Goal: Information Seeking & Learning: Learn about a topic

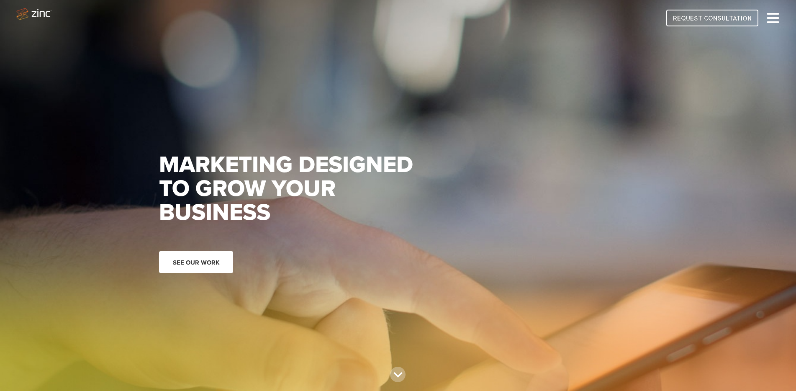
click at [207, 262] on link "See our work" at bounding box center [196, 262] width 74 height 22
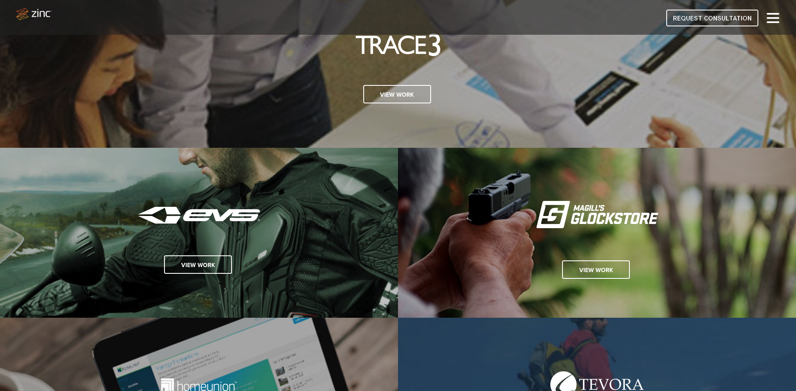
scroll to position [929, 0]
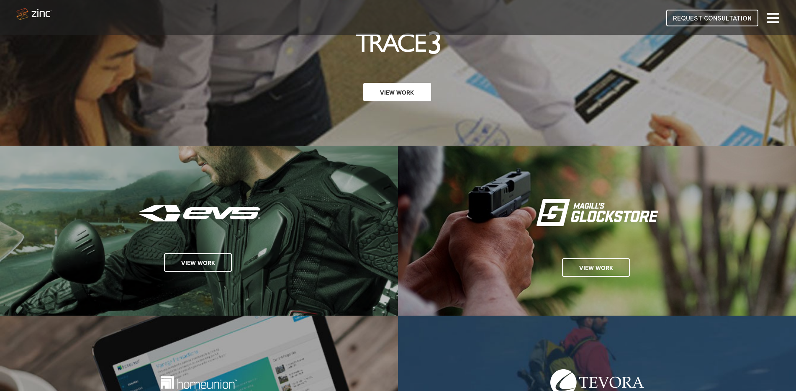
click at [400, 93] on link "View Work" at bounding box center [397, 92] width 68 height 18
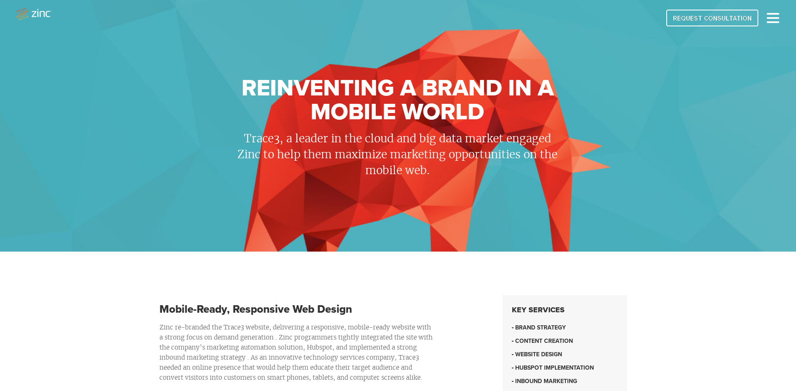
click at [36, 16] on img at bounding box center [34, 14] width 36 height 12
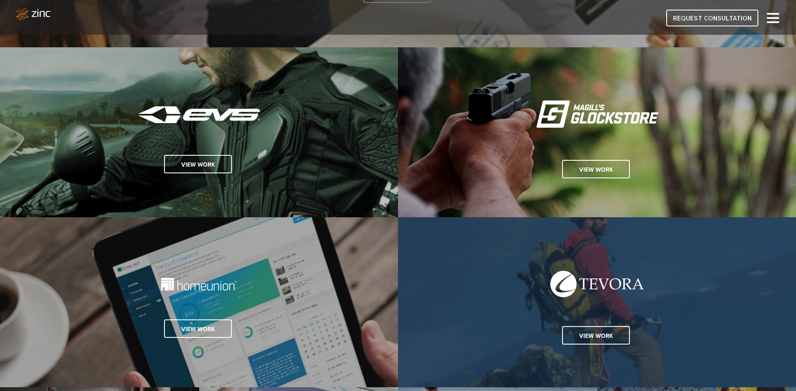
scroll to position [1029, 0]
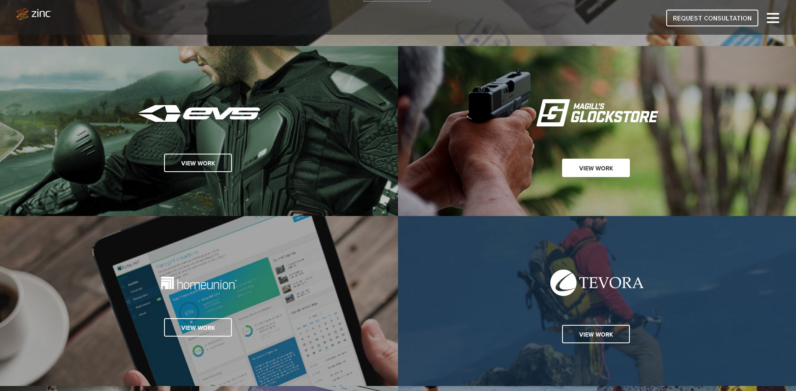
click at [596, 169] on link "View Work" at bounding box center [596, 168] width 68 height 18
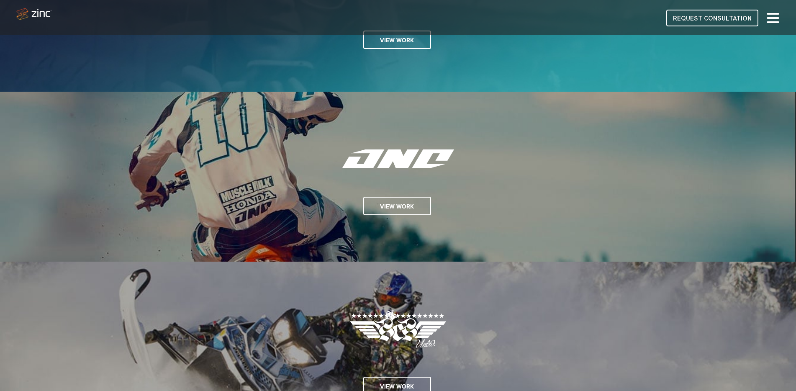
scroll to position [467, 0]
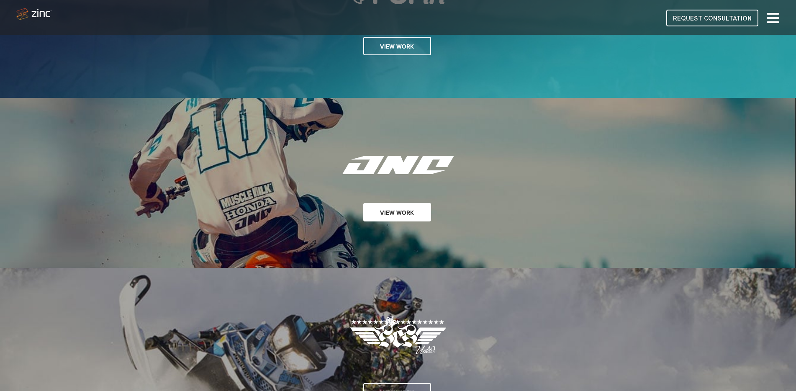
click at [403, 213] on link "View Work" at bounding box center [397, 212] width 68 height 18
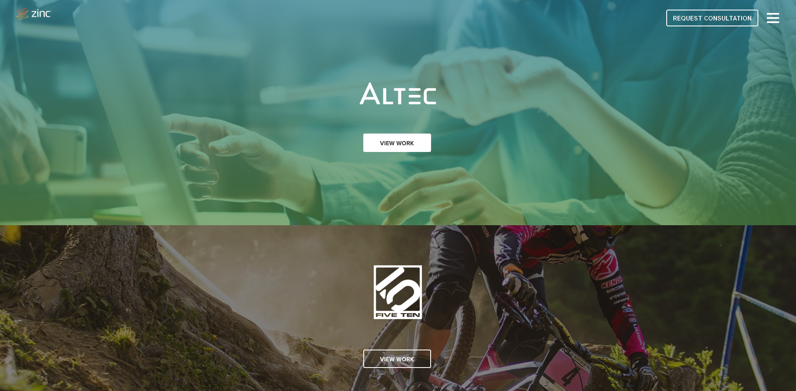
click at [403, 144] on link "View Work" at bounding box center [397, 142] width 68 height 18
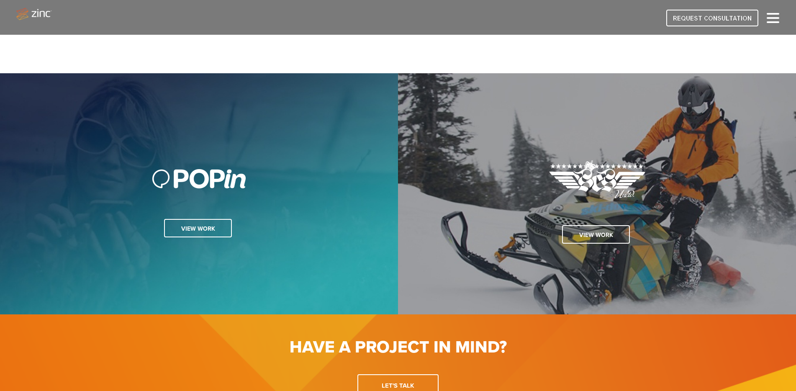
scroll to position [1648, 0]
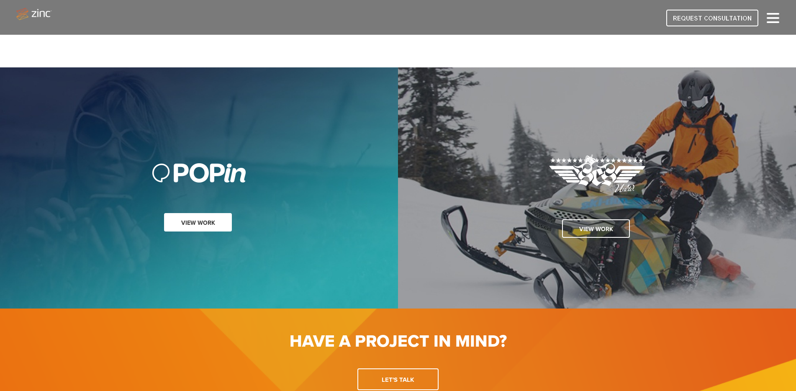
click at [209, 223] on link "View work" at bounding box center [198, 222] width 68 height 18
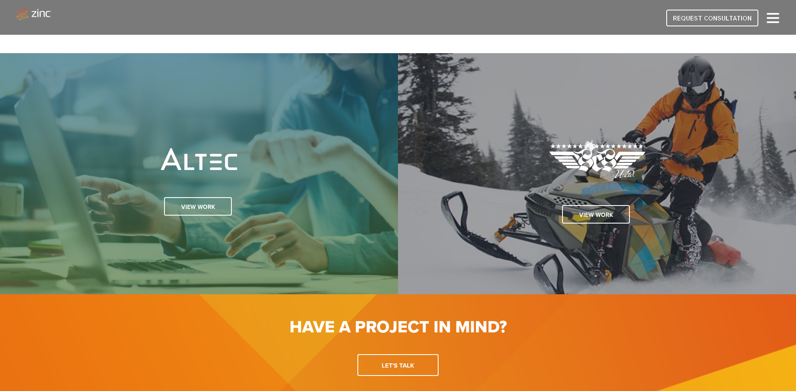
scroll to position [1228, 0]
click at [597, 218] on link "View work" at bounding box center [596, 214] width 68 height 18
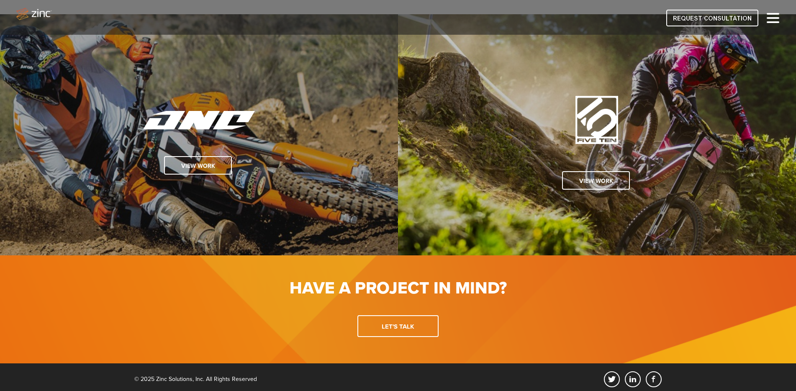
scroll to position [1511, 0]
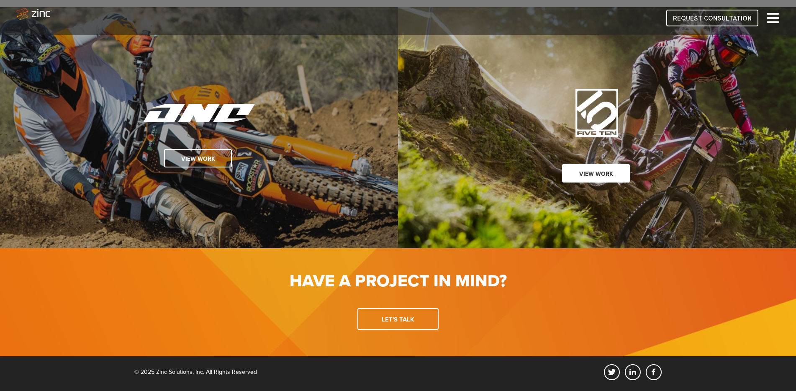
click at [608, 167] on link "View work" at bounding box center [596, 173] width 68 height 18
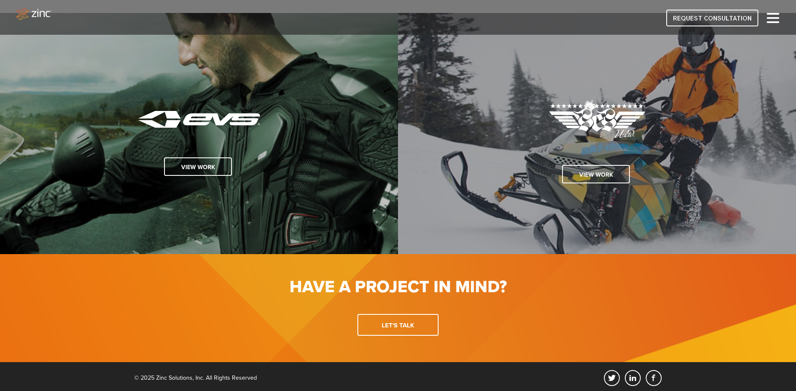
scroll to position [1538, 0]
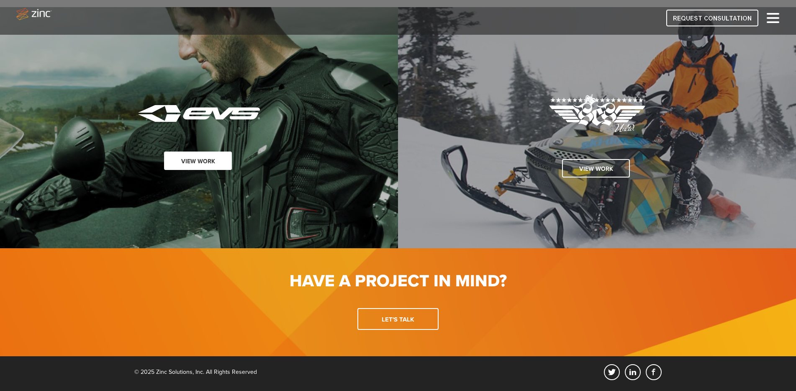
click at [210, 164] on link "View work" at bounding box center [198, 160] width 68 height 18
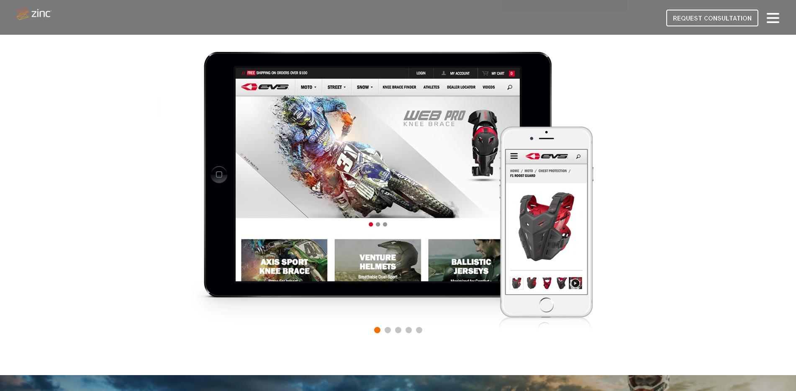
scroll to position [428, 0]
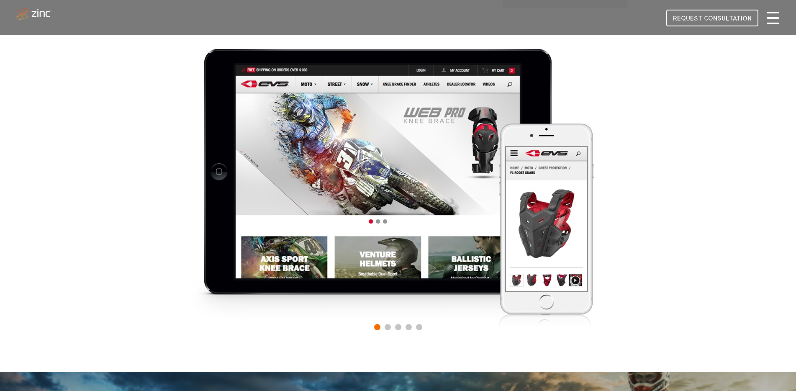
click at [776, 15] on div at bounding box center [773, 18] width 13 height 10
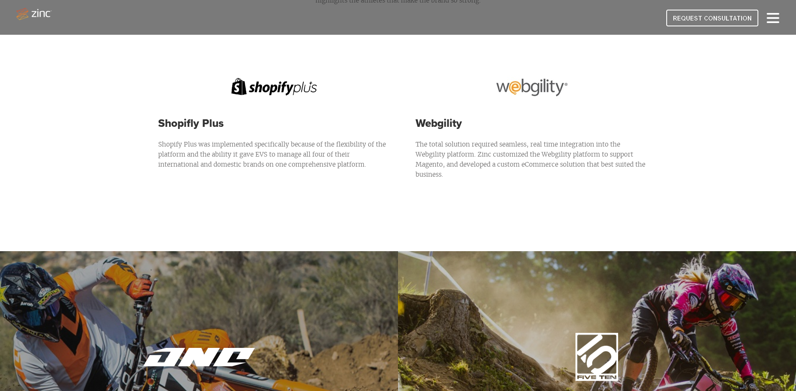
scroll to position [1520, 0]
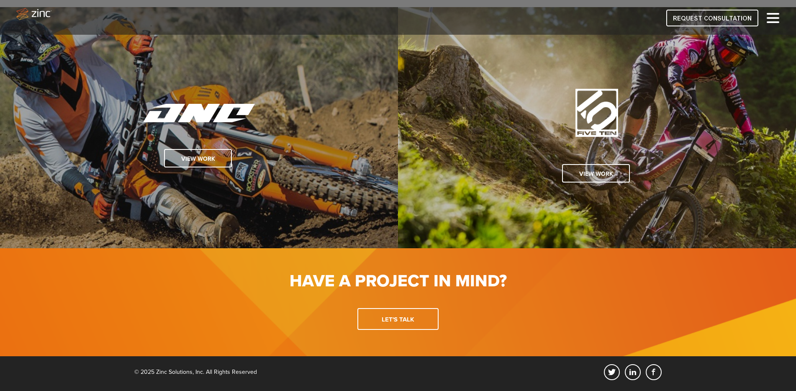
click at [25, 390] on hs-cmsf-branding at bounding box center [398, 391] width 796 height 0
click at [111, 370] on div "twitter linkedin facebook © 2025 Zinc Solutions, Inc. All Rights Reserved" at bounding box center [398, 374] width 796 height 20
click at [400, 324] on link "Let's talk" at bounding box center [397, 319] width 81 height 22
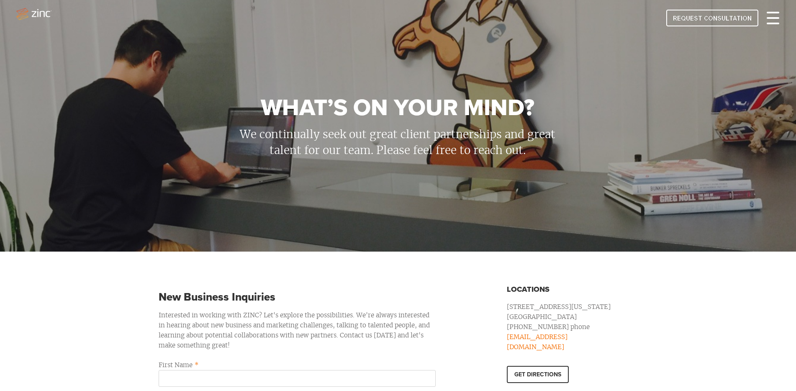
click at [769, 16] on div at bounding box center [773, 18] width 13 height 10
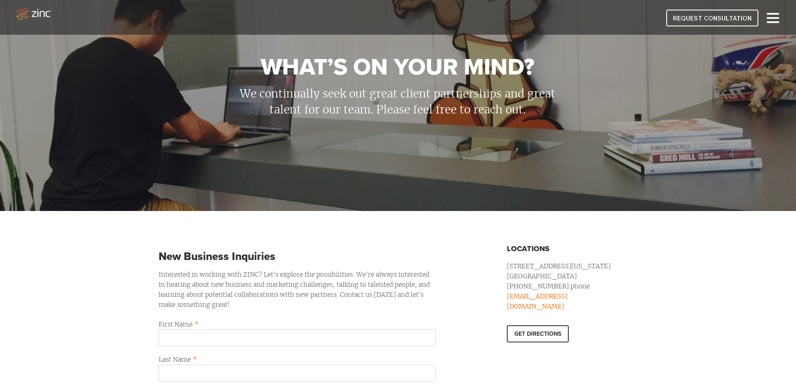
scroll to position [42, 0]
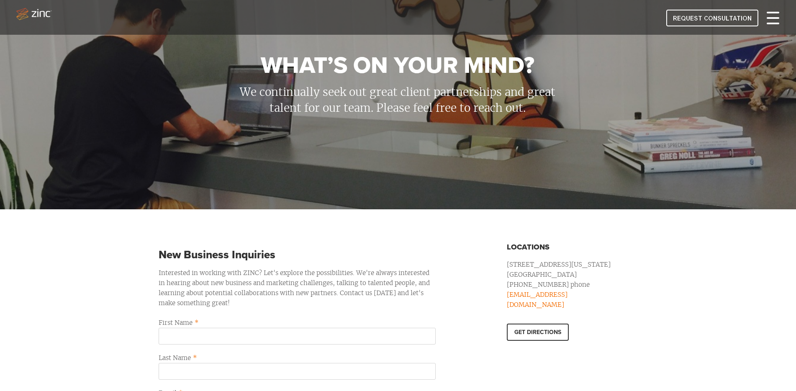
click at [767, 22] on div at bounding box center [773, 18] width 13 height 10
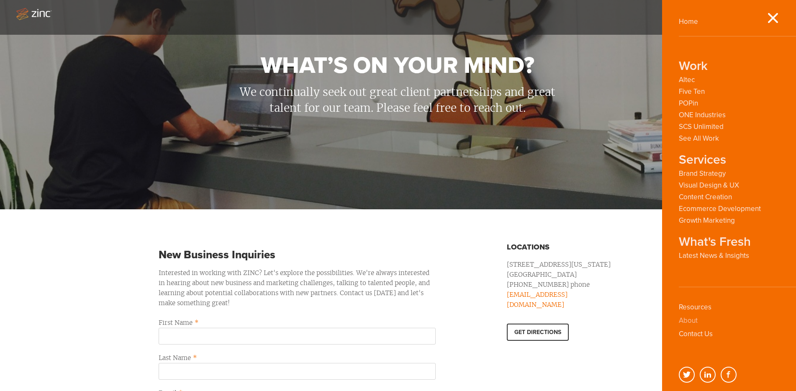
click at [693, 321] on link "About" at bounding box center [688, 320] width 19 height 9
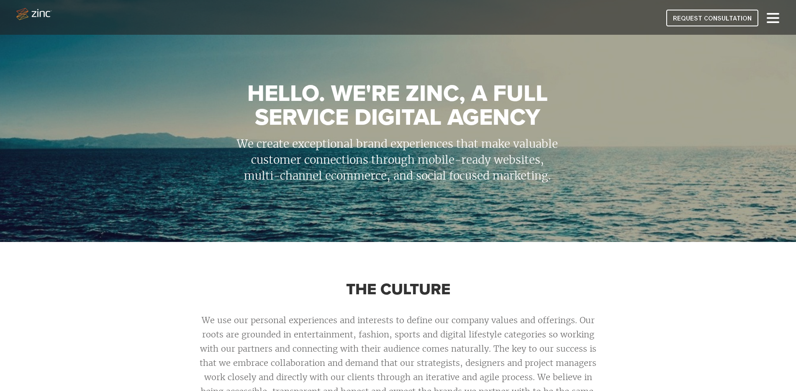
scroll to position [15, 0]
